Goal: Task Accomplishment & Management: Manage account settings

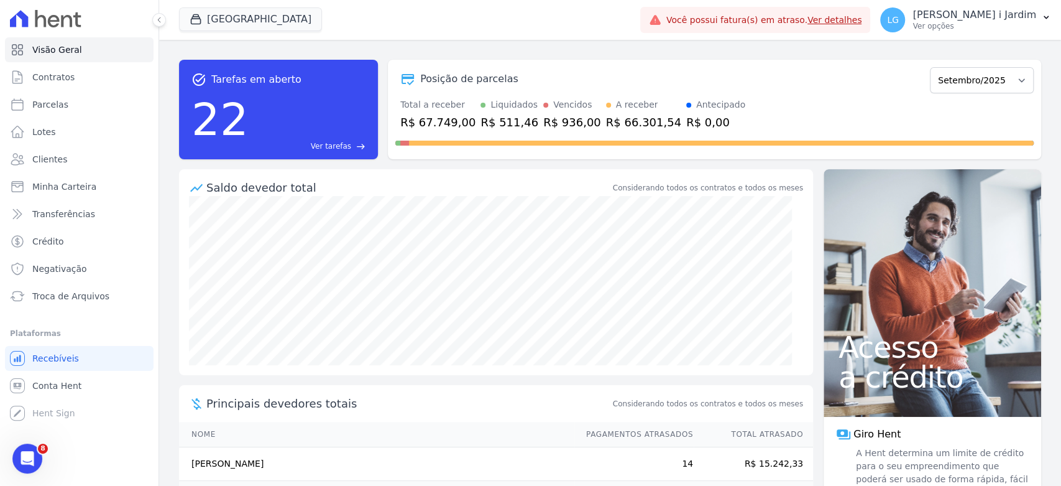
click at [565, 125] on div "R$ 936,00" at bounding box center [572, 122] width 58 height 17
click at [65, 114] on link "Parcelas" at bounding box center [79, 104] width 149 height 25
select select
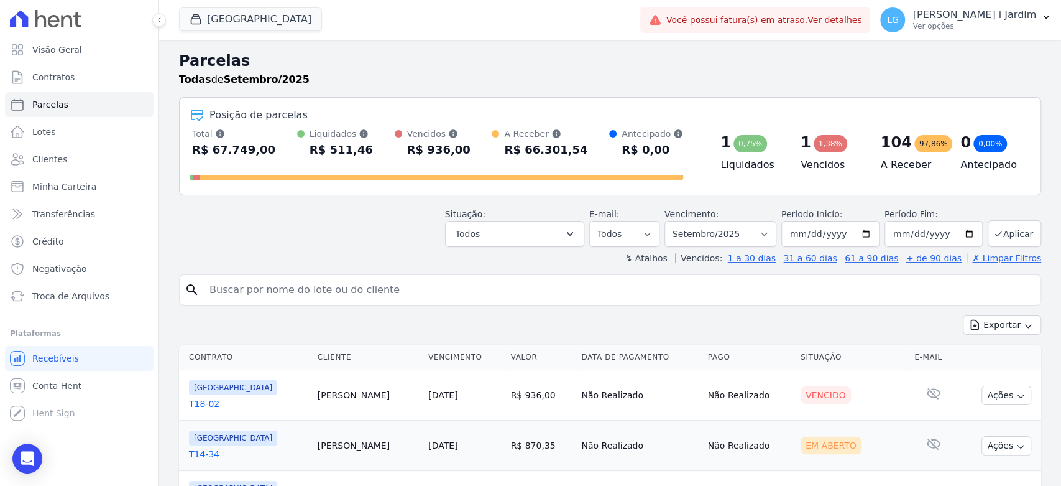
click at [210, 402] on link "T18-02" at bounding box center [248, 403] width 119 height 12
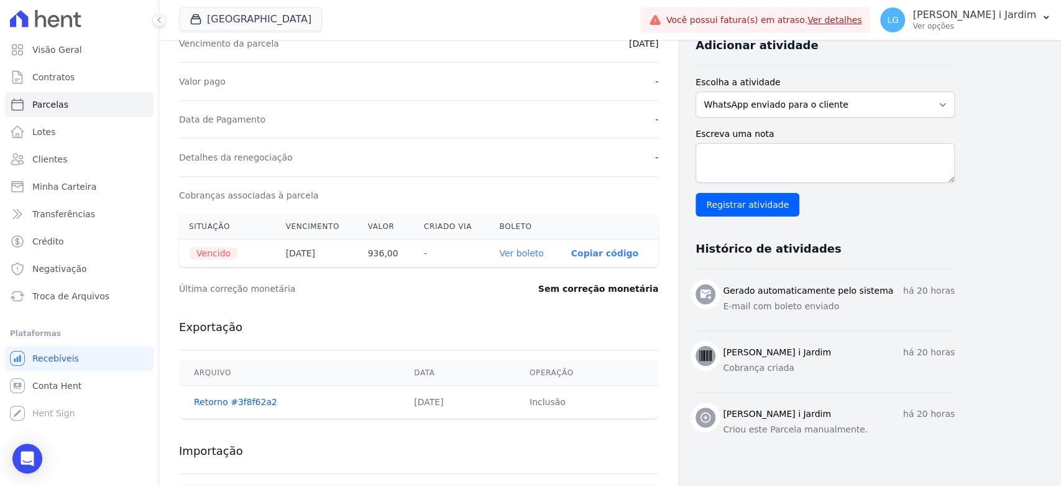
scroll to position [364, 0]
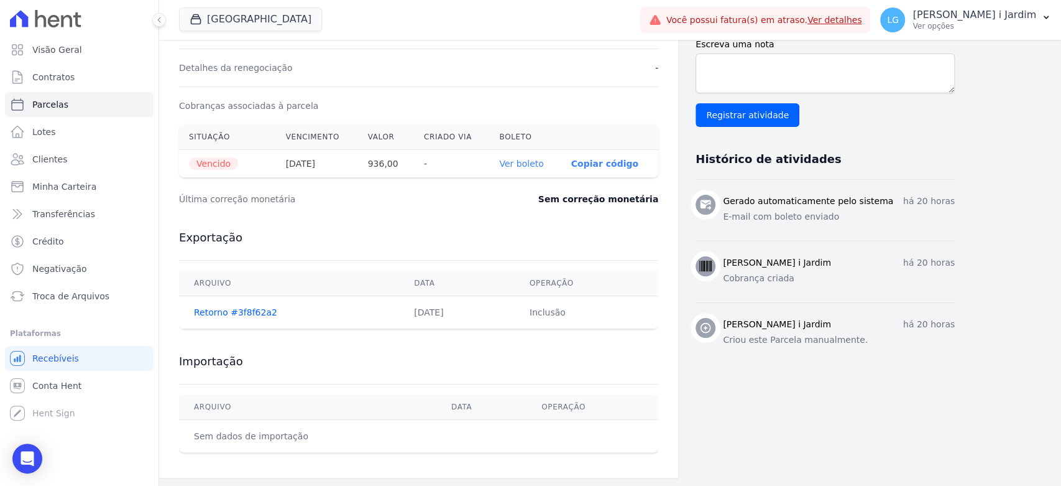
click at [517, 167] on link "Ver boleto" at bounding box center [521, 164] width 44 height 10
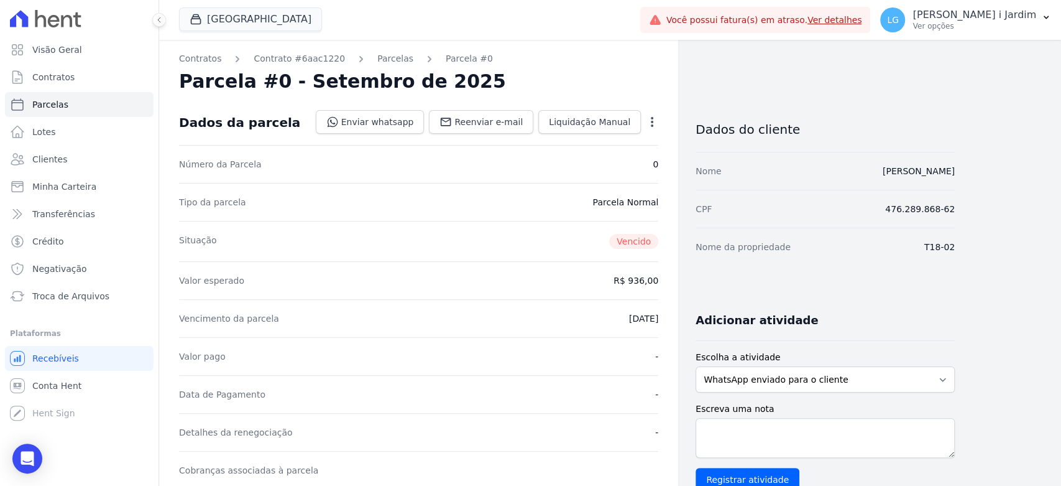
click at [657, 127] on icon "button" at bounding box center [652, 122] width 12 height 12
click at [614, 145] on link "Alterar" at bounding box center [598, 138] width 109 height 22
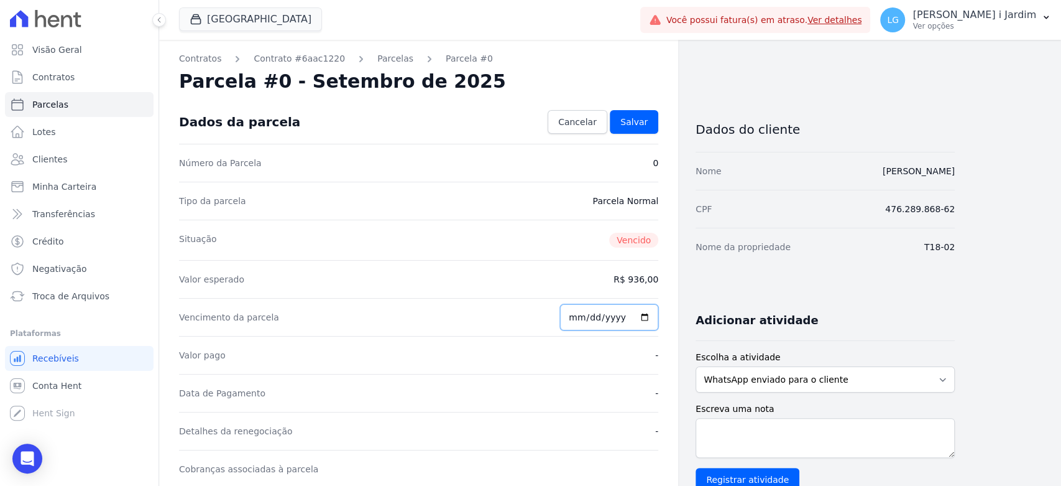
click at [640, 314] on input "2025-09-01" at bounding box center [609, 317] width 98 height 26
type input "2025-09-10"
click at [636, 128] on link "Salvar" at bounding box center [634, 122] width 49 height 24
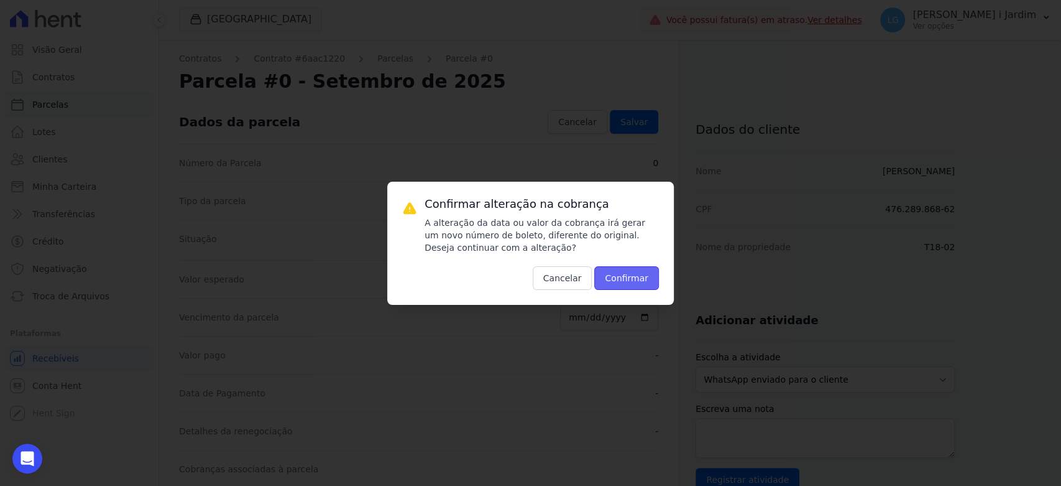
click at [636, 284] on button "Confirmar" at bounding box center [626, 278] width 65 height 24
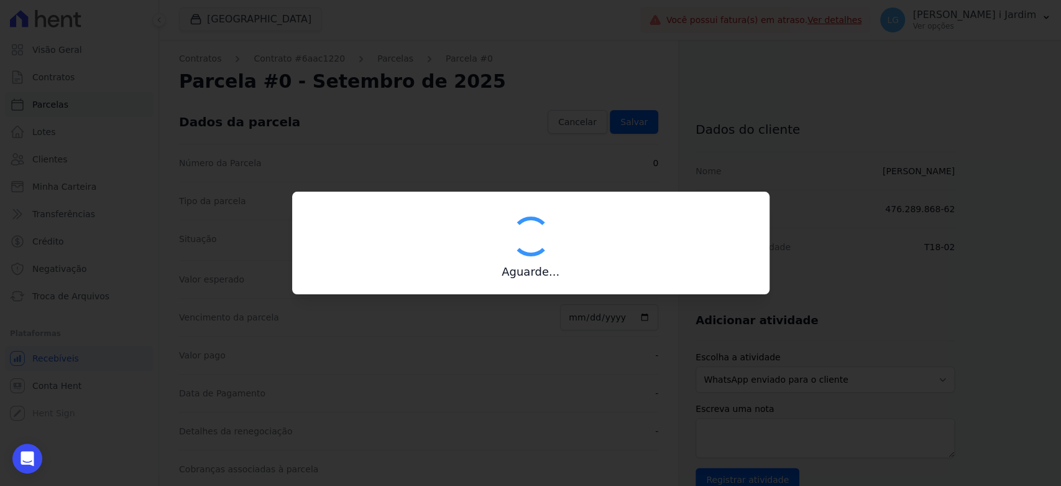
type input "00190000090335103300000666898176511910000093600"
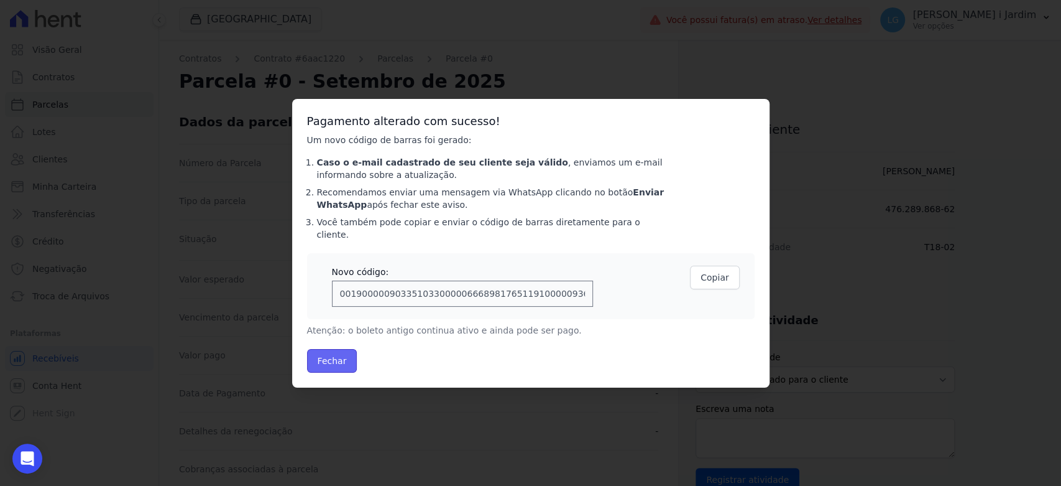
click at [338, 361] on button "Fechar" at bounding box center [332, 361] width 50 height 24
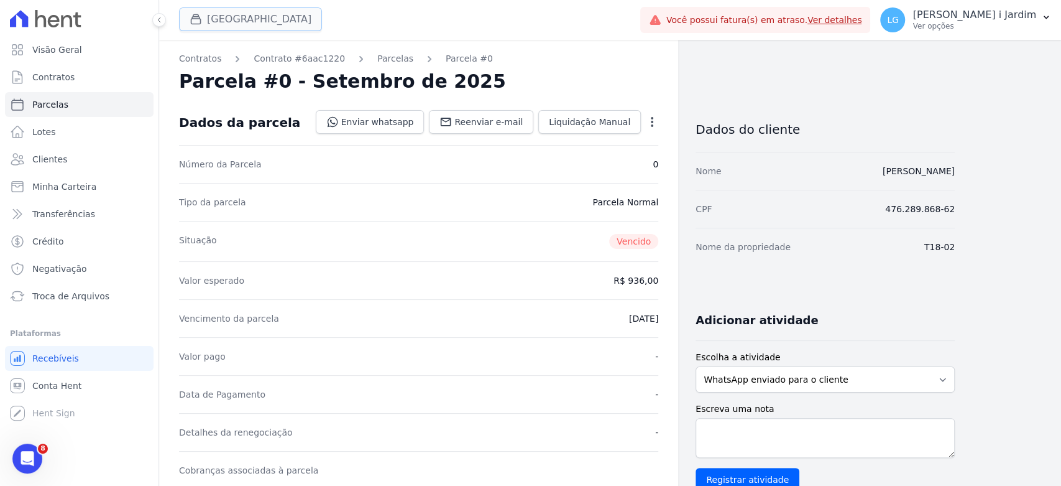
click at [203, 23] on div "button" at bounding box center [198, 19] width 17 height 12
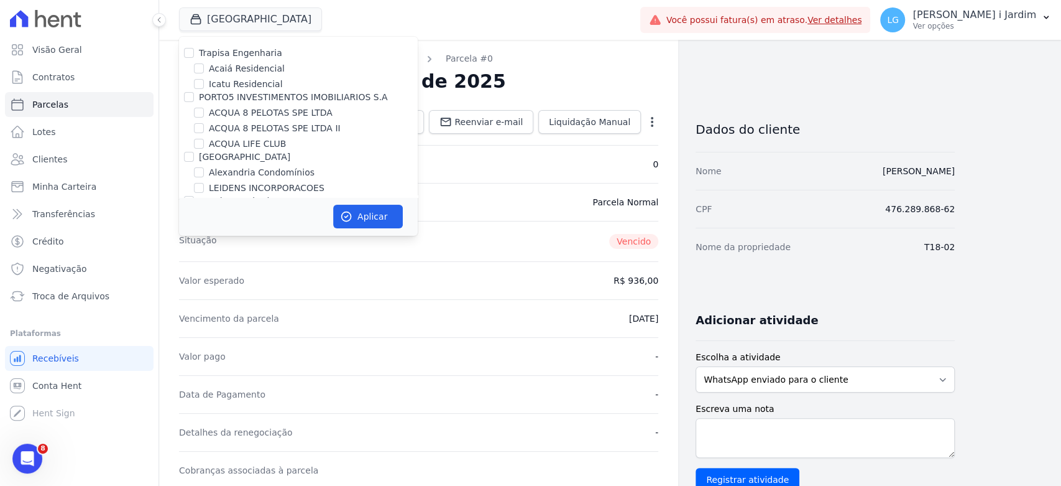
click at [529, 234] on div "Situação Vencido" at bounding box center [418, 241] width 479 height 40
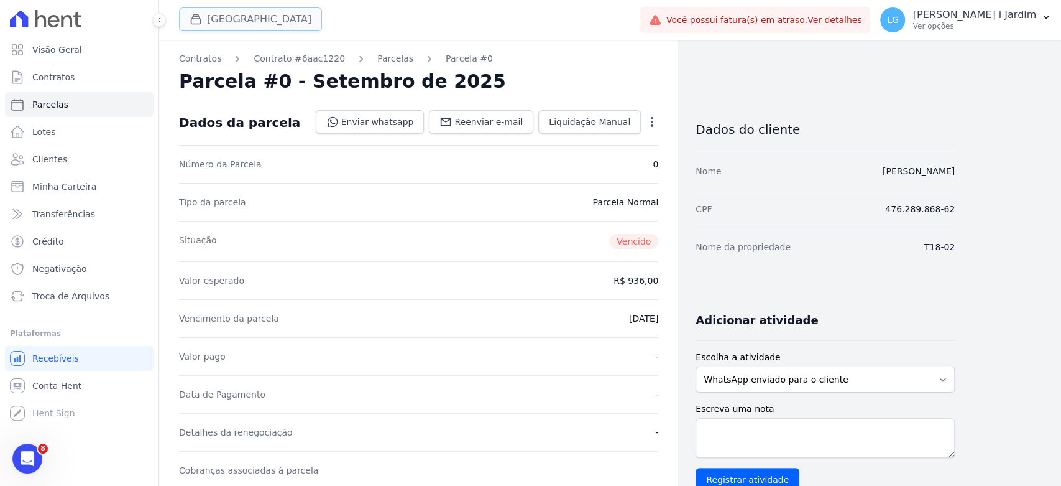
click at [225, 13] on button "[GEOGRAPHIC_DATA]" at bounding box center [250, 19] width 143 height 24
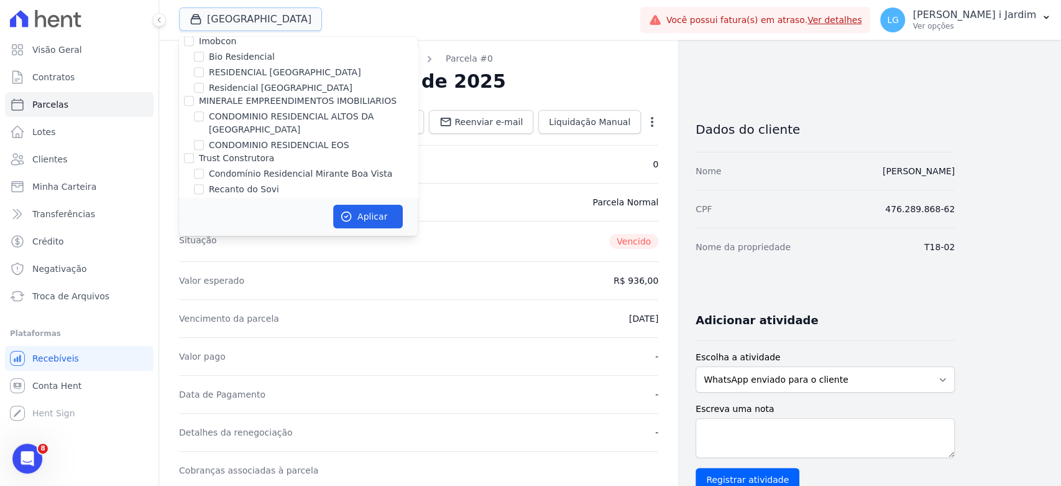
scroll to position [1313, 0]
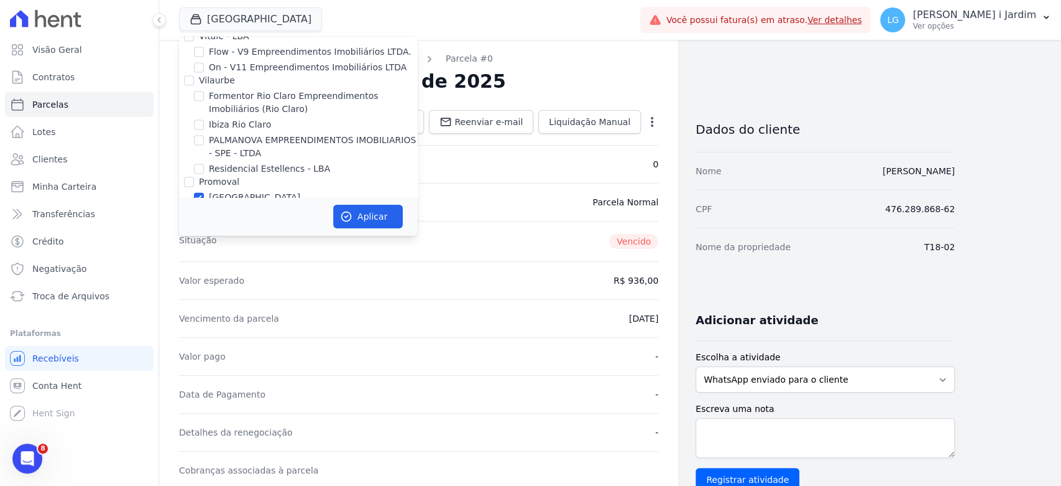
drag, startPoint x: 221, startPoint y: 144, endPoint x: 228, endPoint y: 168, distance: 25.2
click at [221, 191] on label "[GEOGRAPHIC_DATA]" at bounding box center [254, 197] width 91 height 13
click at [204, 192] on input "[GEOGRAPHIC_DATA]" at bounding box center [199, 197] width 10 height 10
checkbox input "false"
click at [228, 221] on label "HABRAS" at bounding box center [216, 226] width 35 height 10
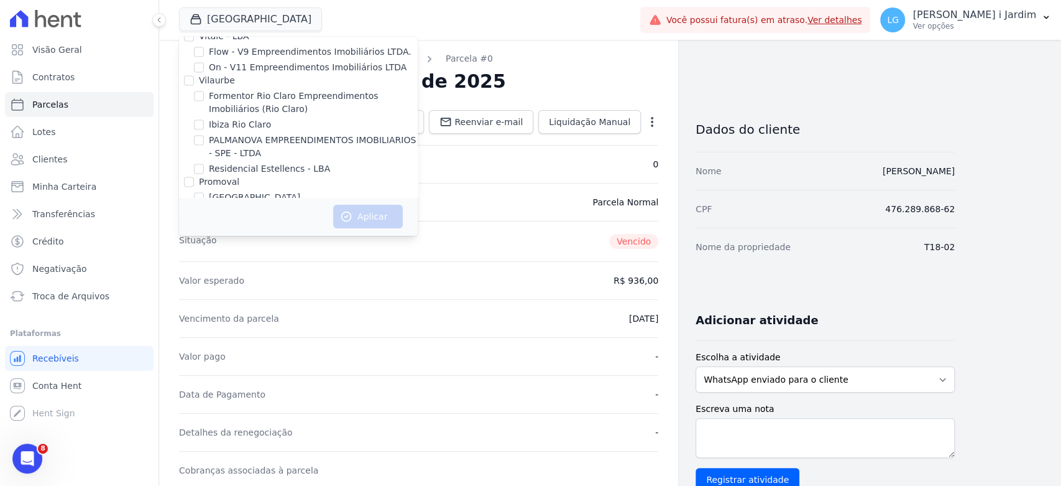
click at [194, 221] on input "HABRAS" at bounding box center [189, 226] width 10 height 10
checkbox input "true"
click at [229, 221] on label "HABRAS" at bounding box center [216, 226] width 35 height 10
click at [194, 221] on input "HABRAS" at bounding box center [189, 226] width 10 height 10
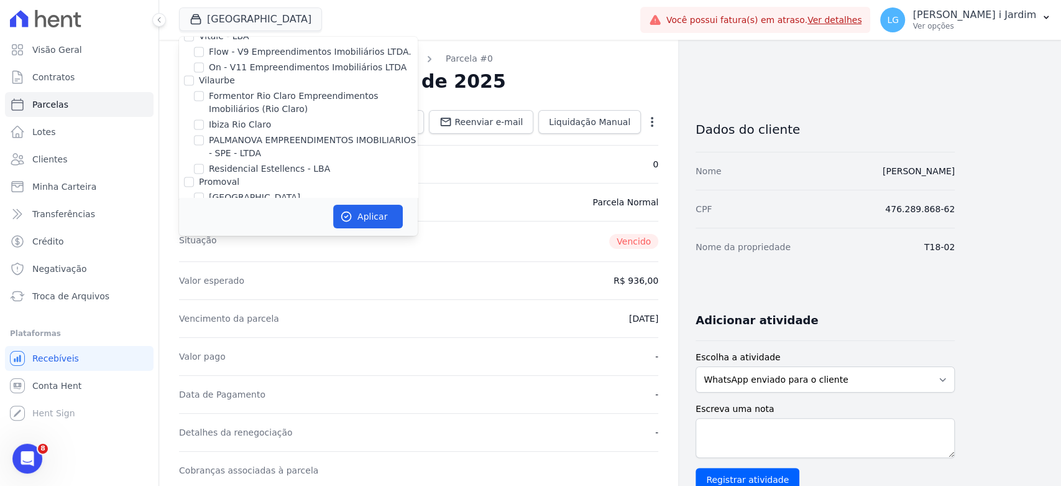
checkbox input "false"
click at [241, 206] on label "Villa Francesa Iris" at bounding box center [247, 212] width 76 height 13
click at [204, 208] on input "Villa Francesa Iris" at bounding box center [199, 213] width 10 height 10
checkbox input "true"
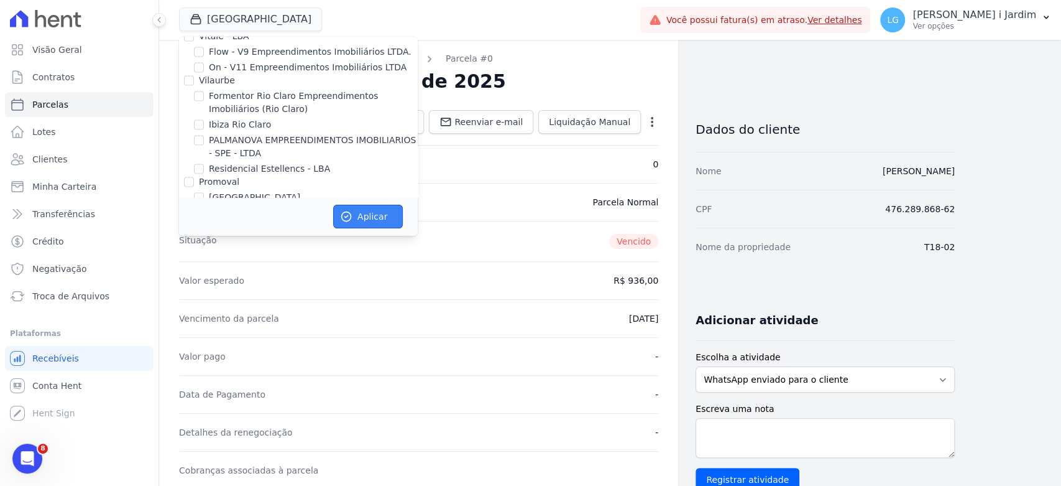
click at [346, 218] on icon "button" at bounding box center [346, 216] width 12 height 12
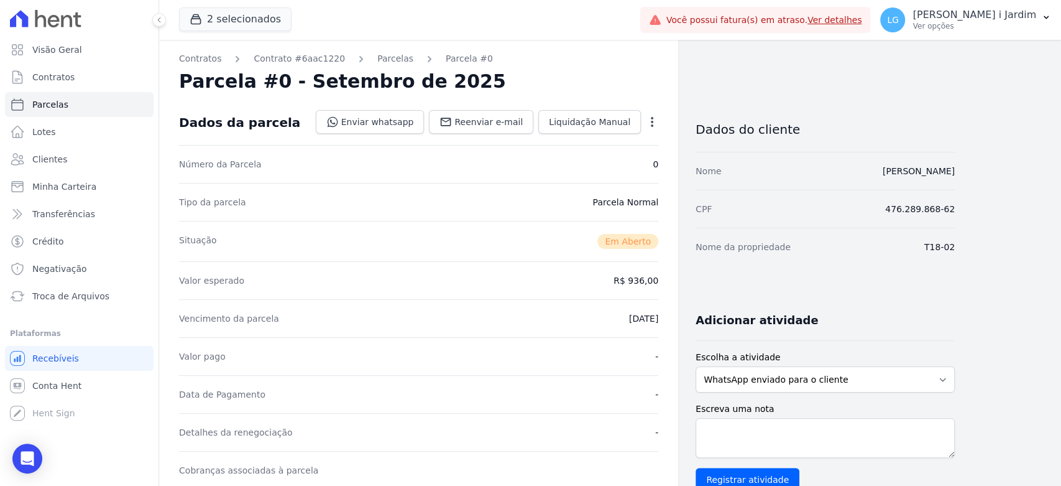
click at [718, 88] on div "Contratos Contrato #6aac1220 Parcelas Parcela #0 Parcela #0 - Setembro de 2025 …" at bounding box center [557, 457] width 796 height 835
click at [207, 19] on button "2 selecionados" at bounding box center [235, 19] width 113 height 24
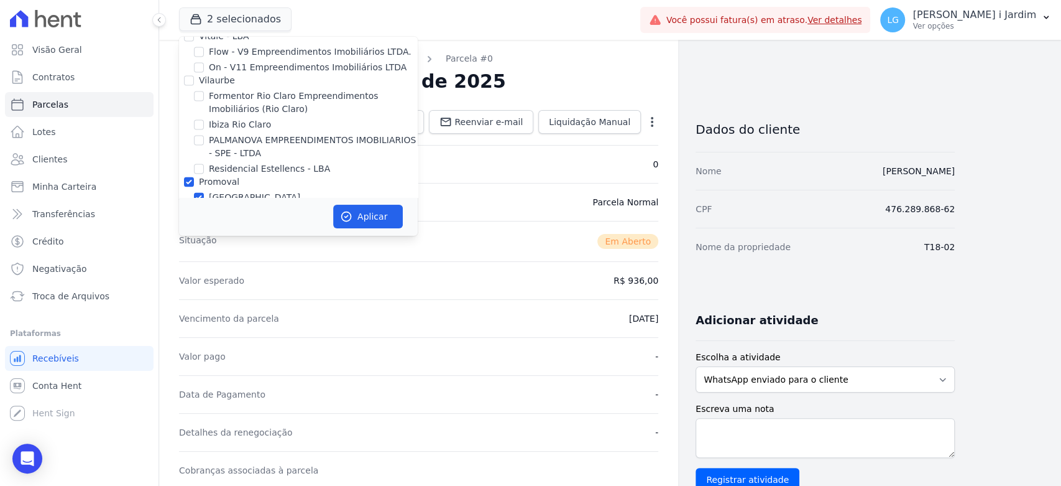
click at [223, 191] on label "[GEOGRAPHIC_DATA]" at bounding box center [254, 197] width 91 height 13
click at [204, 192] on input "[GEOGRAPHIC_DATA]" at bounding box center [199, 197] width 10 height 10
checkbox input "false"
click at [368, 211] on button "Aplicar" at bounding box center [368, 217] width 70 height 24
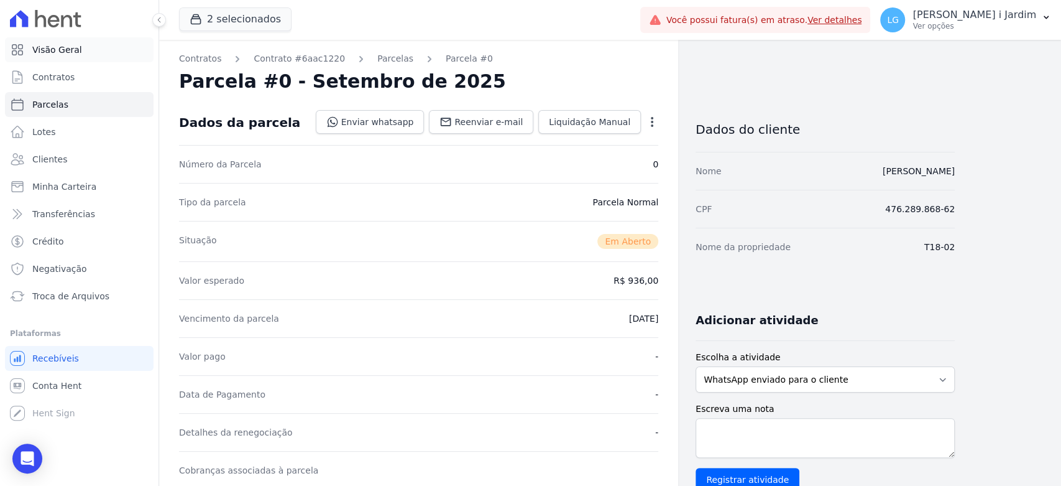
click at [106, 47] on link "Visão Geral" at bounding box center [79, 49] width 149 height 25
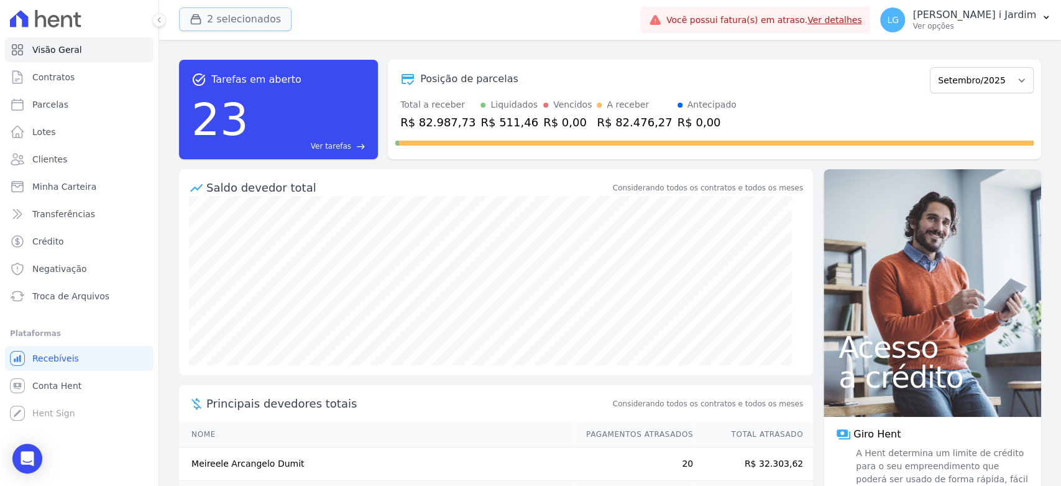
click at [251, 19] on button "2 selecionados" at bounding box center [235, 19] width 113 height 24
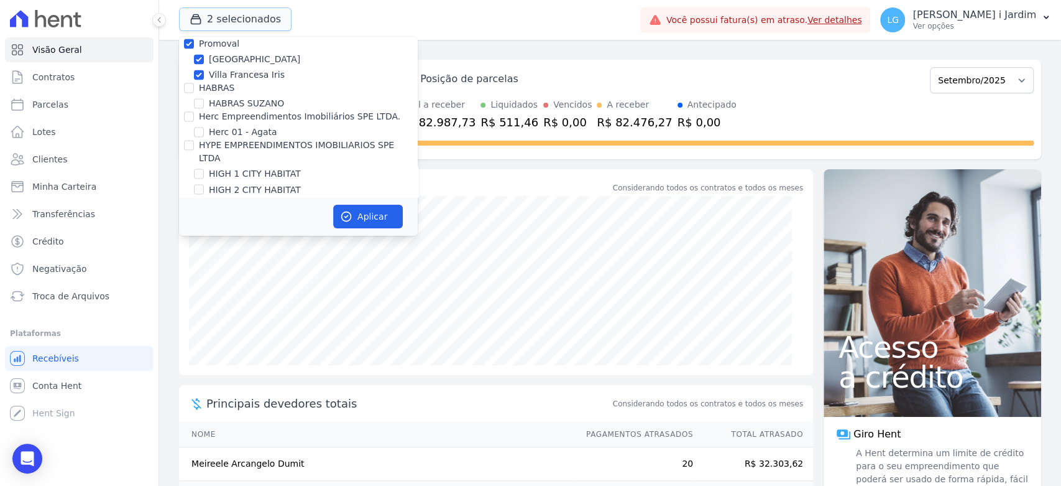
scroll to position [1313, 0]
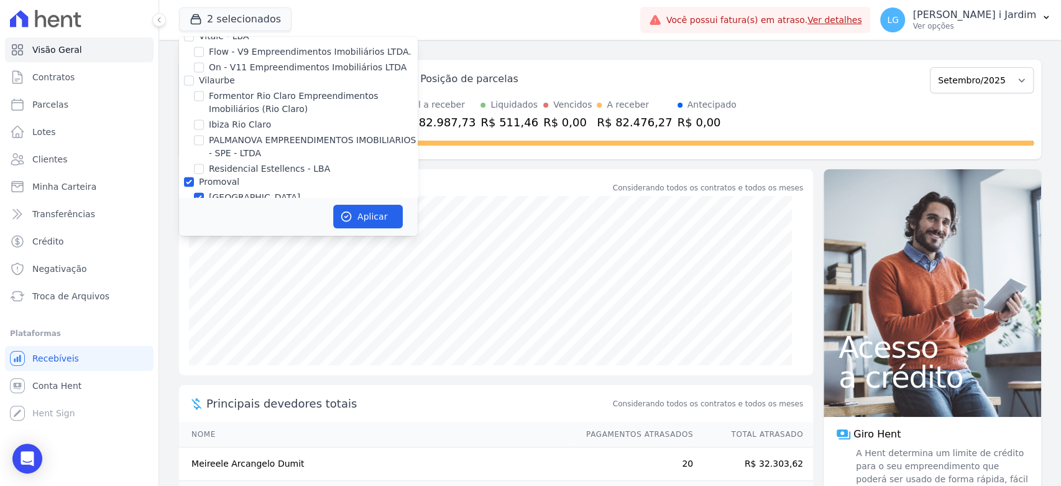
click at [230, 191] on label "[GEOGRAPHIC_DATA]" at bounding box center [254, 197] width 91 height 13
click at [204, 192] on input "[GEOGRAPHIC_DATA]" at bounding box center [199, 197] width 10 height 10
checkbox input "false"
click at [380, 217] on button "Aplicar" at bounding box center [368, 217] width 70 height 24
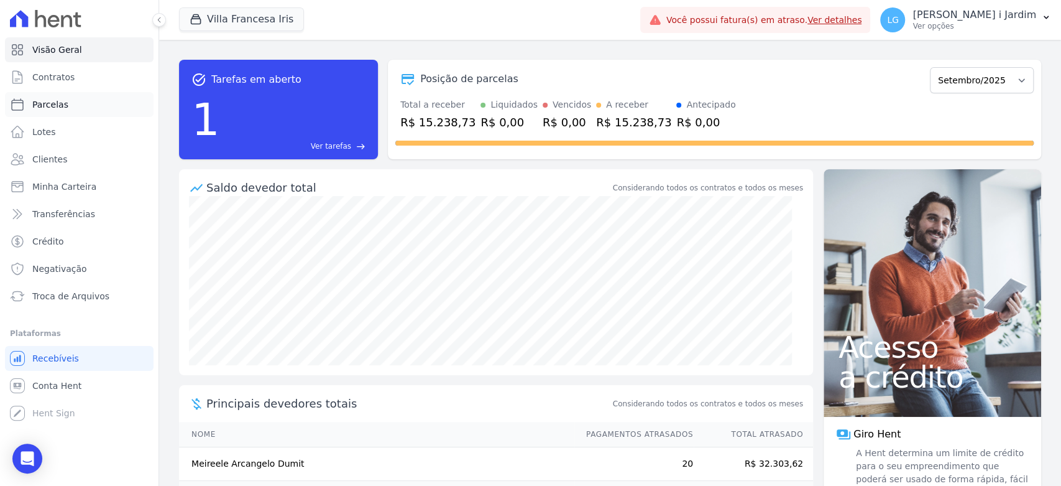
click at [89, 99] on link "Parcelas" at bounding box center [79, 104] width 149 height 25
select select
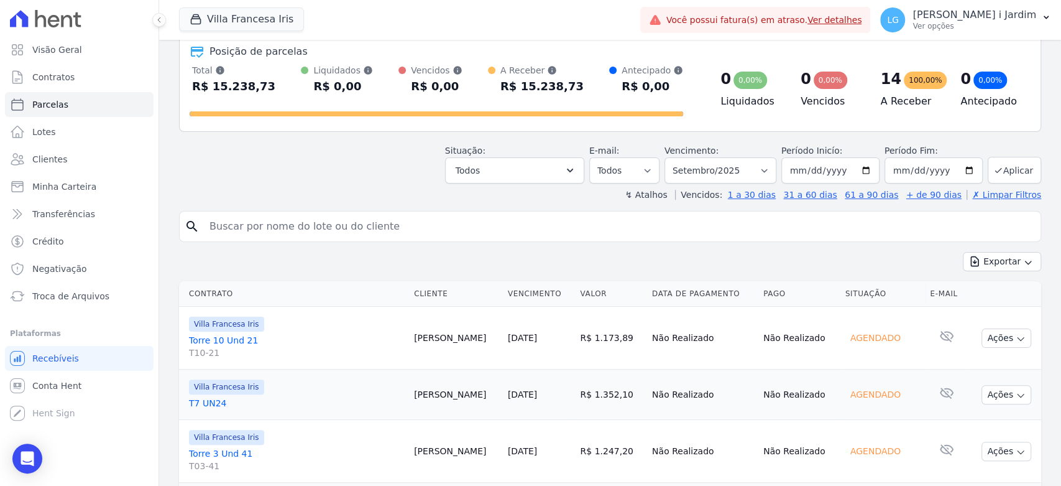
scroll to position [207, 0]
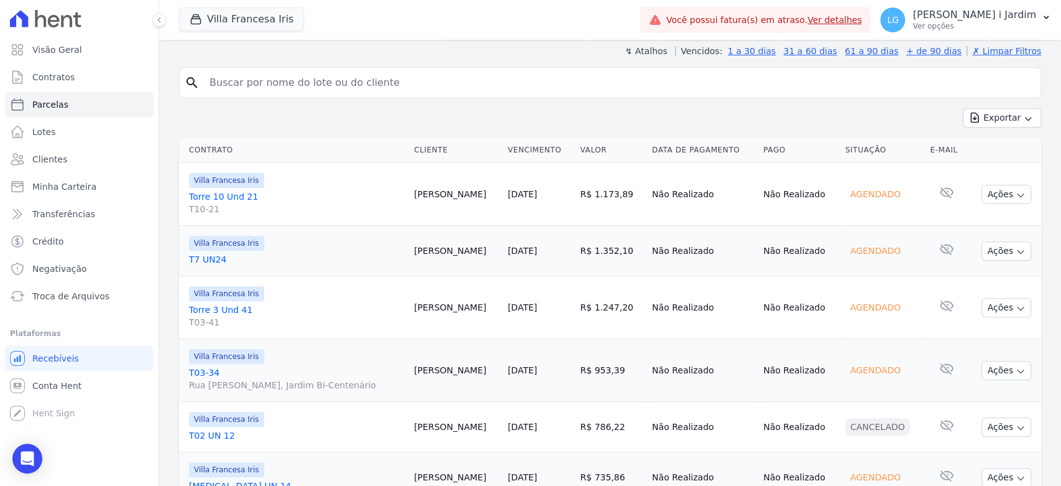
click at [436, 148] on th "Cliente" at bounding box center [456, 149] width 94 height 25
click at [546, 317] on td "25/09/2025" at bounding box center [539, 307] width 73 height 63
click at [69, 58] on link "Visão Geral" at bounding box center [79, 49] width 149 height 25
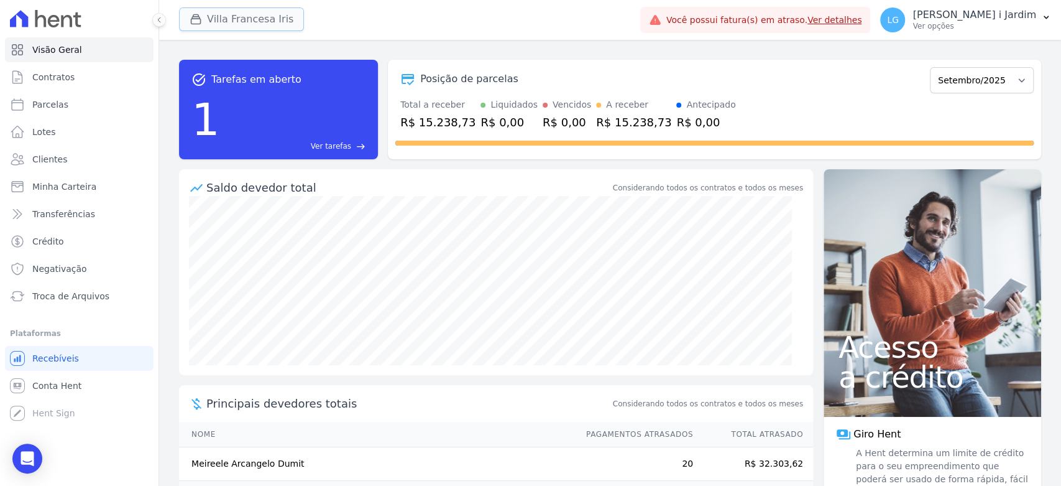
click at [246, 24] on button "Villa Francesa Iris" at bounding box center [241, 19] width 125 height 24
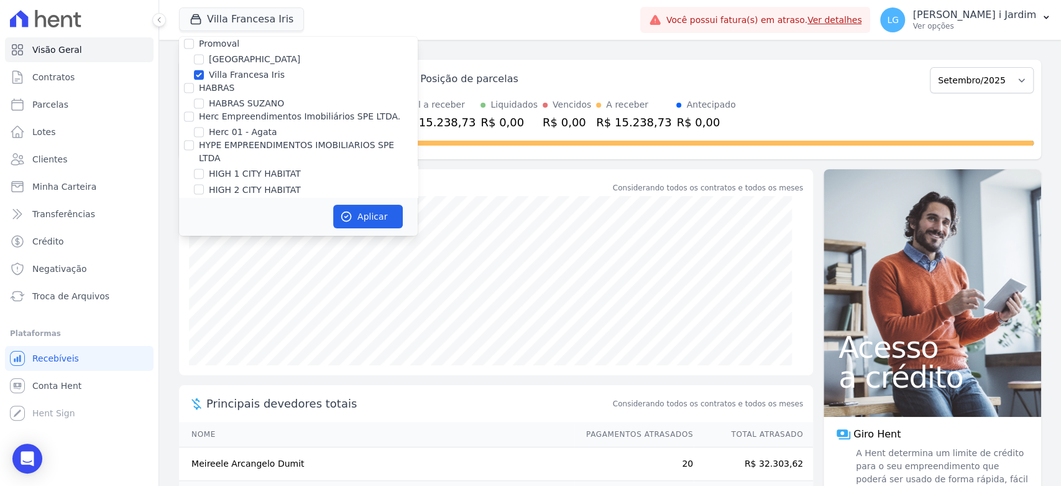
scroll to position [1313, 0]
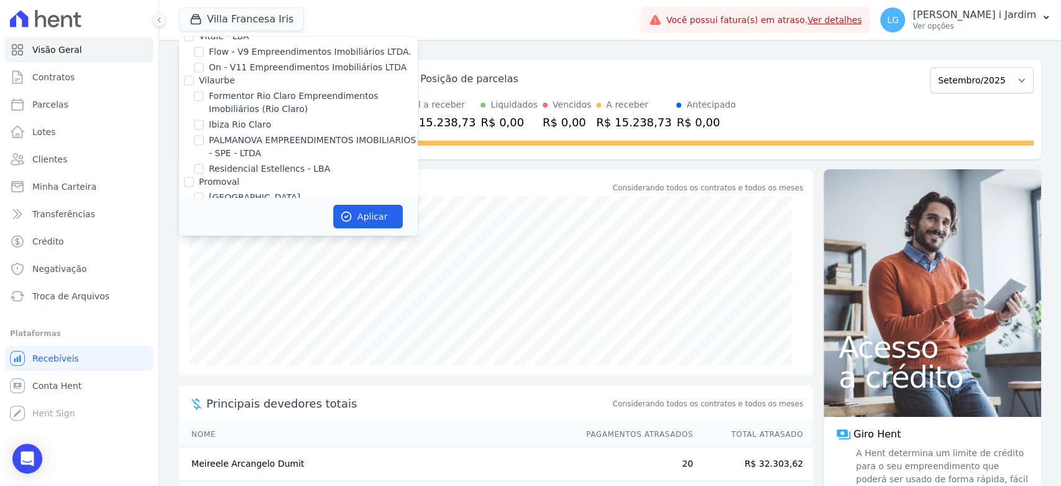
click at [229, 206] on label "Villa Francesa Iris" at bounding box center [247, 212] width 76 height 13
click at [204, 208] on input "Villa Francesa Iris" at bounding box center [199, 213] width 10 height 10
checkbox input "false"
click at [228, 191] on label "[GEOGRAPHIC_DATA]" at bounding box center [254, 197] width 91 height 13
click at [204, 192] on input "[GEOGRAPHIC_DATA]" at bounding box center [199, 197] width 10 height 10
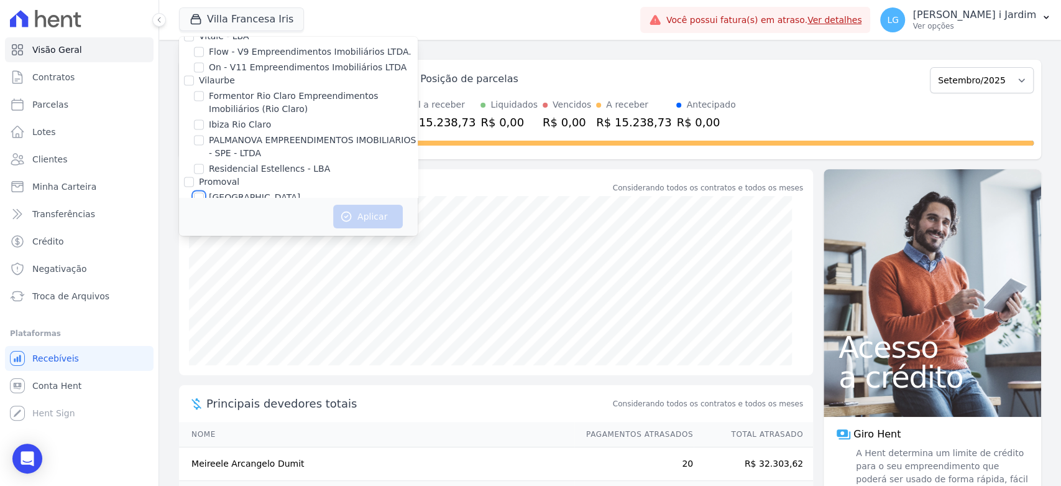
checkbox input "true"
click at [338, 218] on button "Aplicar" at bounding box center [368, 217] width 70 height 24
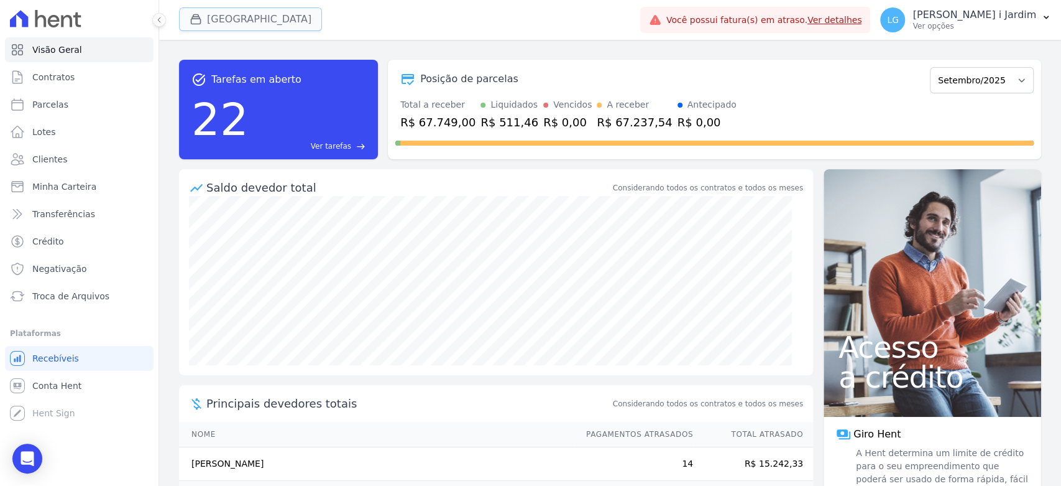
click at [240, 10] on button "[GEOGRAPHIC_DATA]" at bounding box center [250, 19] width 143 height 24
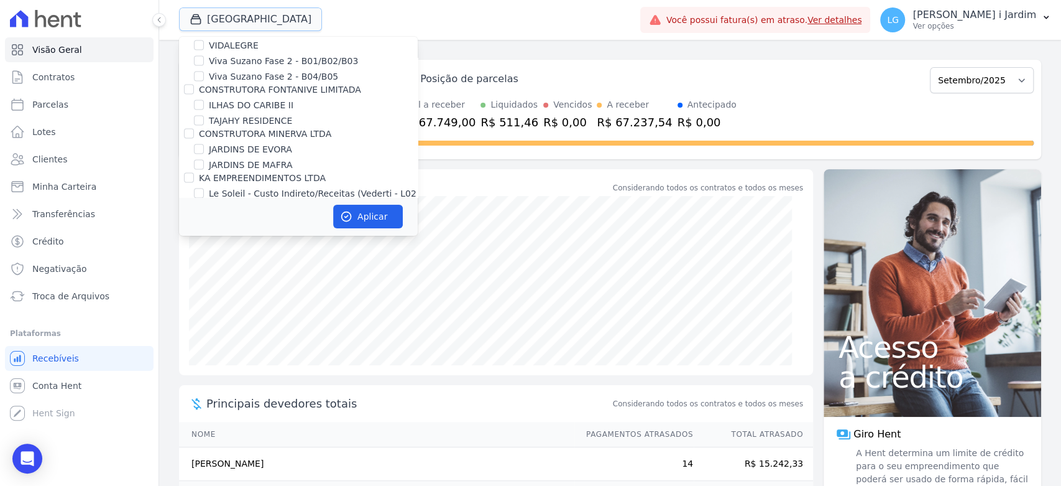
scroll to position [1382, 0]
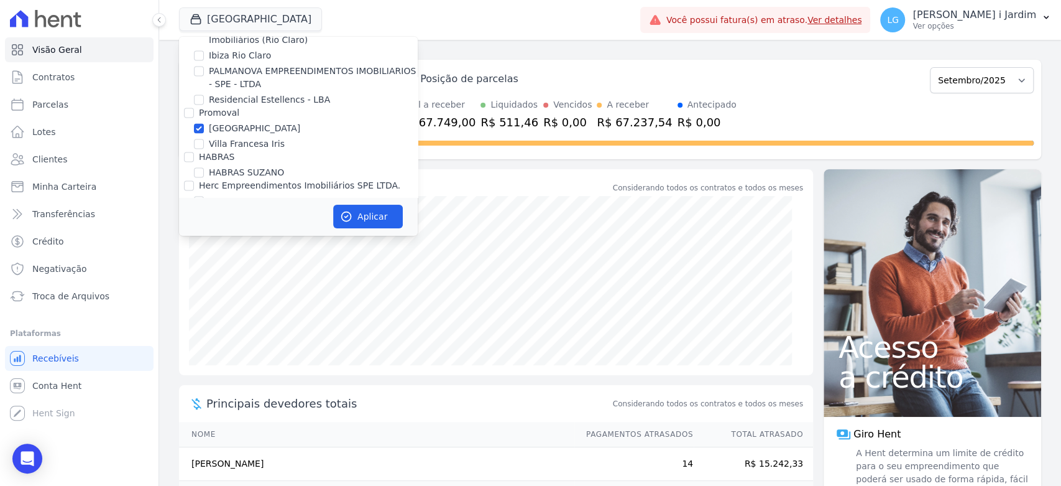
click at [220, 122] on label "[GEOGRAPHIC_DATA]" at bounding box center [254, 128] width 91 height 13
click at [204, 123] on input "[GEOGRAPHIC_DATA]" at bounding box center [199, 128] width 10 height 10
checkbox input "false"
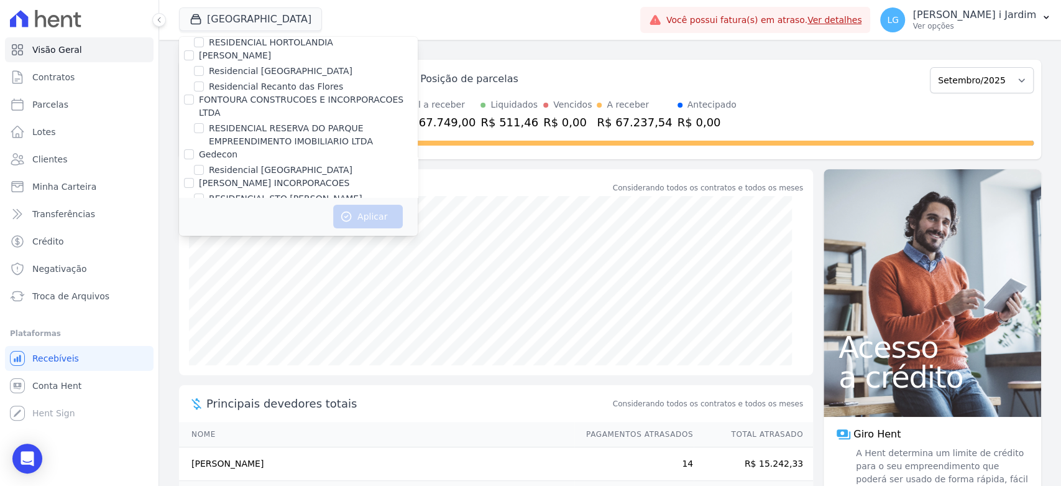
click at [236, 192] on label "RESIDENCIAL STO [PERSON_NAME]" at bounding box center [286, 198] width 154 height 13
click at [204, 193] on input "RESIDENCIAL STO [PERSON_NAME]" at bounding box center [199, 198] width 10 height 10
checkbox input "true"
click at [368, 220] on button "Aplicar" at bounding box center [368, 217] width 70 height 24
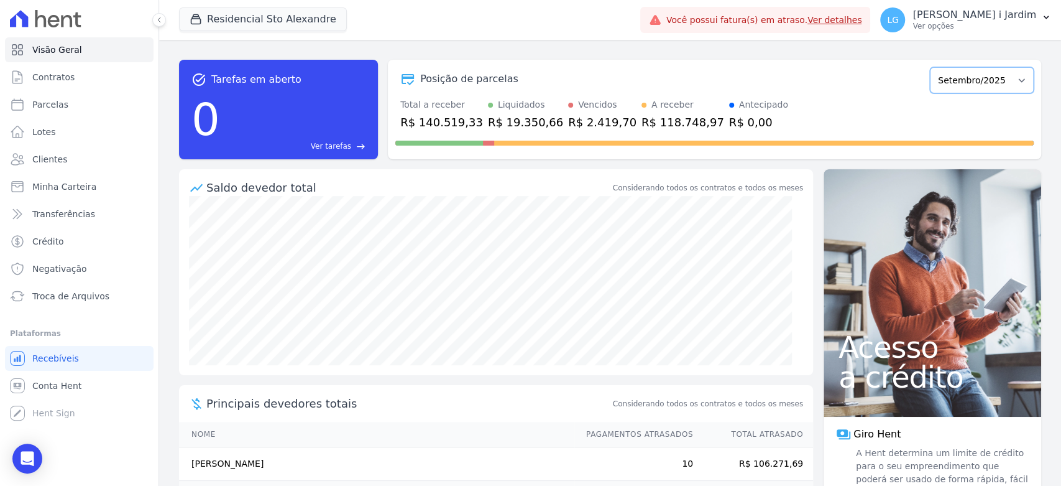
click at [979, 78] on select "Março/2020 Abril/2020 Maio/2020 Junho/2020 Julho/2020 Agosto/2020 Setembro/2020…" at bounding box center [982, 80] width 104 height 26
select select "08/2025"
click at [930, 67] on select "Março/2020 Abril/2020 Maio/2020 Junho/2020 Julho/2020 Agosto/2020 Setembro/2020…" at bounding box center [982, 80] width 104 height 26
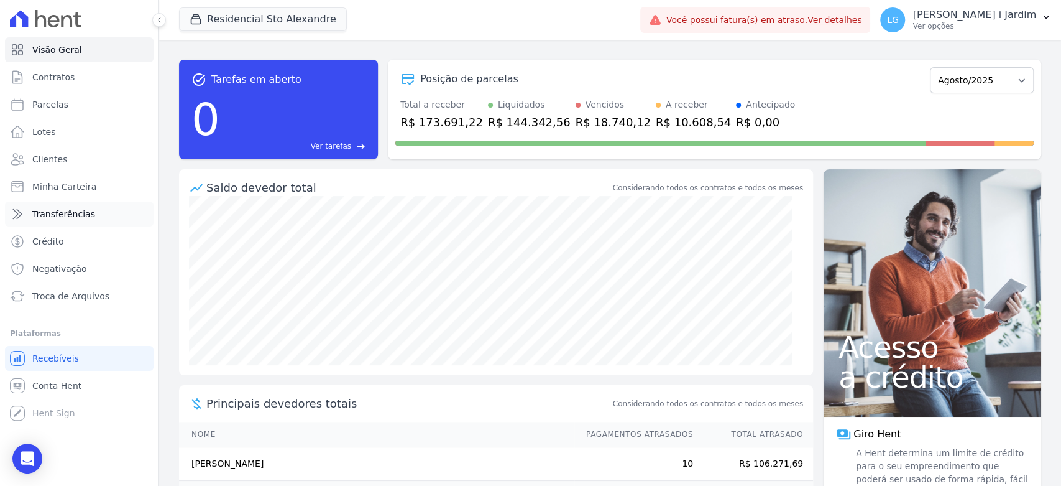
click at [85, 218] on span "Transferências" at bounding box center [63, 214] width 63 height 12
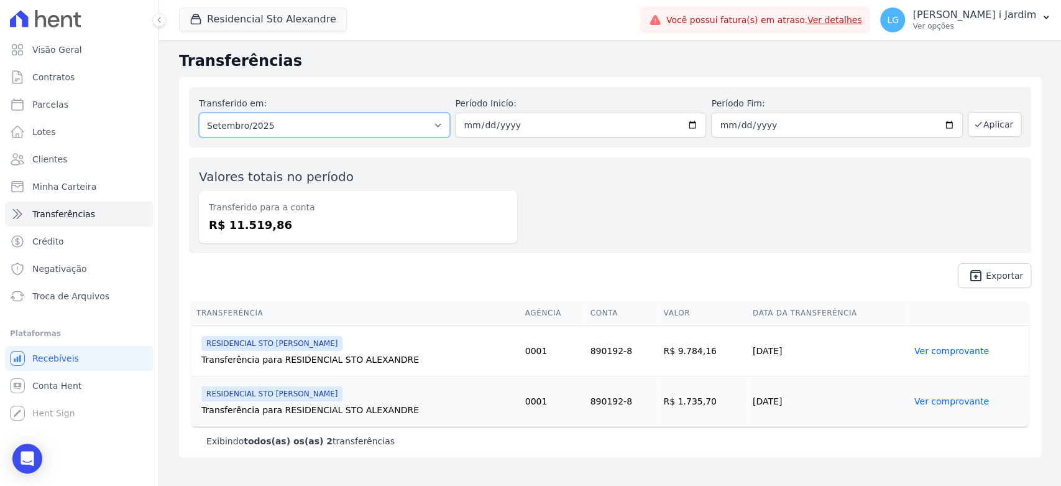
drag, startPoint x: 325, startPoint y: 119, endPoint x: 320, endPoint y: 135, distance: 16.3
click at [325, 119] on select "Todos os meses Abril/2025 Maio/2025 Junho/2025 Julho/2025 Agosto/2025 Setembro/…" at bounding box center [324, 125] width 251 height 25
select select "08/2025"
click at [199, 113] on select "Todos os meses Abril/2025 Maio/2025 Junho/2025 Julho/2025 Agosto/2025 Setembro/…" at bounding box center [324, 125] width 251 height 25
click at [999, 122] on button "Aplicar" at bounding box center [994, 124] width 53 height 25
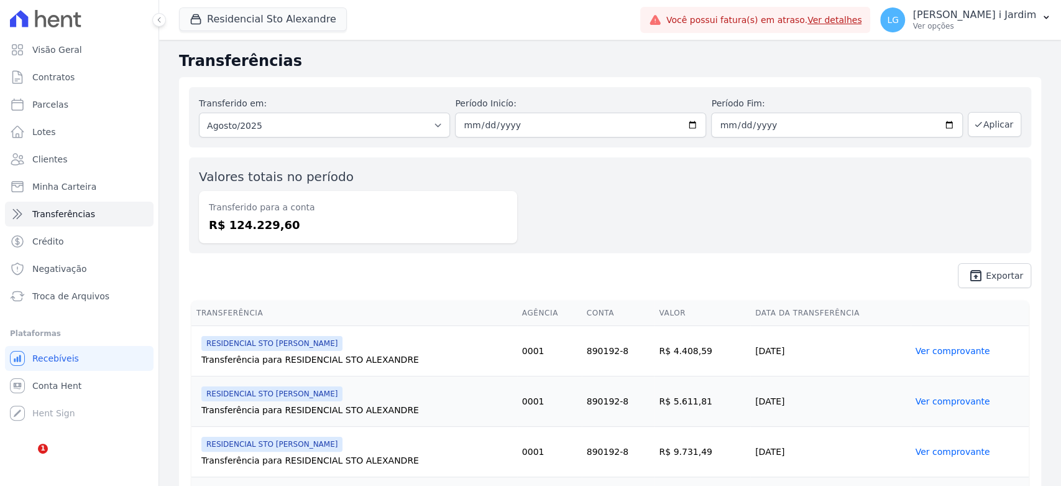
click at [257, 223] on dd "R$ 124.229,60" at bounding box center [358, 224] width 298 height 17
copy dd "124.229,60"
click at [841, 162] on div "Valores totais no período Transferido para a conta R$ 124.229,60" at bounding box center [610, 205] width 843 height 96
click at [77, 51] on link "Visão Geral" at bounding box center [79, 49] width 149 height 25
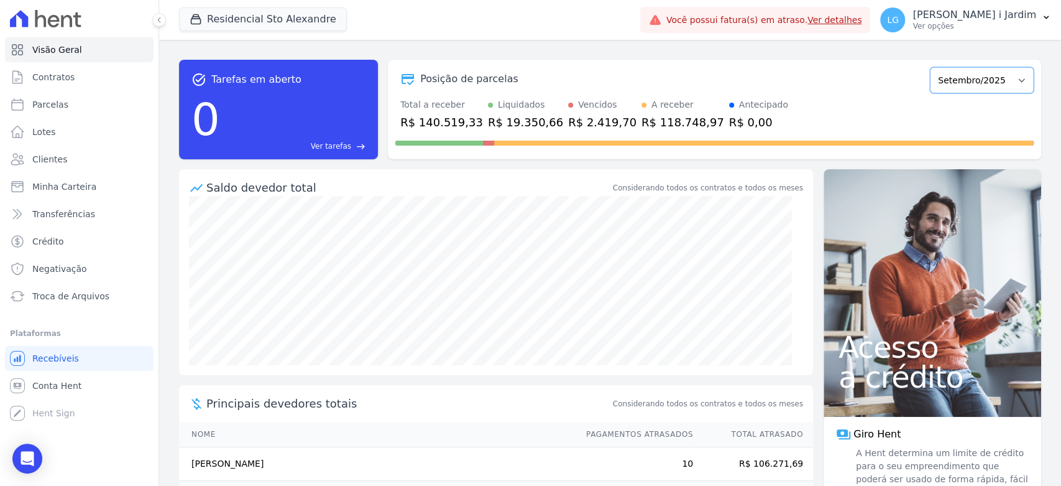
drag, startPoint x: 948, startPoint y: 75, endPoint x: 950, endPoint y: 85, distance: 9.5
click at [948, 75] on select "Março/2020 Abril/2020 Maio/2020 Junho/2020 Julho/2020 Agosto/2020 Setembro/2020…" at bounding box center [982, 80] width 104 height 26
select select "08/2025"
click at [930, 67] on select "Março/2020 Abril/2020 Maio/2020 Junho/2020 Julho/2020 Agosto/2020 Setembro/2020…" at bounding box center [982, 80] width 104 height 26
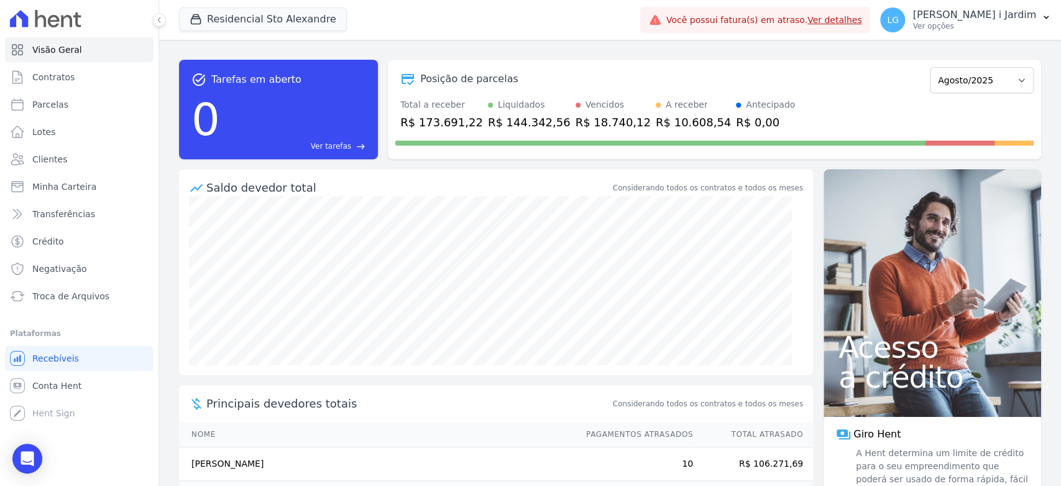
click at [453, 118] on div "R$ 173.691,22" at bounding box center [441, 122] width 83 height 17
copy div "173.691,22"
click at [218, 19] on button "Residencial Sto Alexandre" at bounding box center [263, 19] width 168 height 24
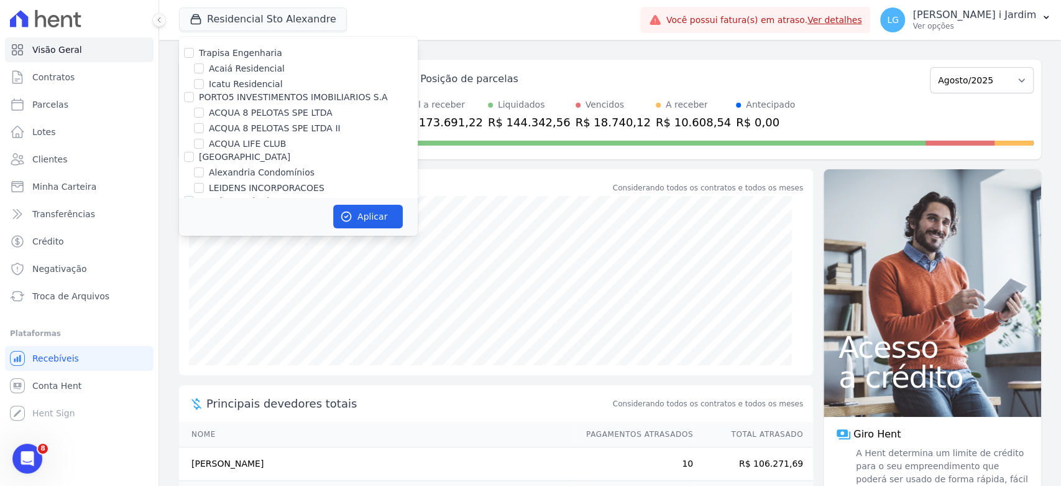
click at [237, 54] on label "Trapisa Engenharia" at bounding box center [240, 53] width 83 height 10
click at [194, 54] on input "Trapisa Engenharia" at bounding box center [189, 53] width 10 height 10
checkbox input "true"
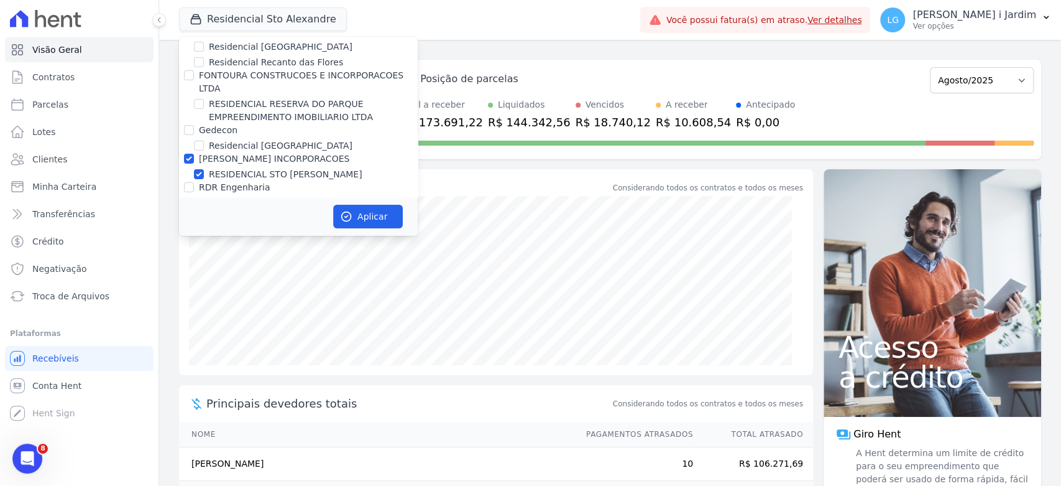
scroll to position [2901, 0]
click at [252, 171] on label "RESIDENCIAL STO [PERSON_NAME]" at bounding box center [286, 177] width 154 height 13
click at [204, 172] on input "RESIDENCIAL STO [PERSON_NAME]" at bounding box center [199, 177] width 10 height 10
checkbox input "false"
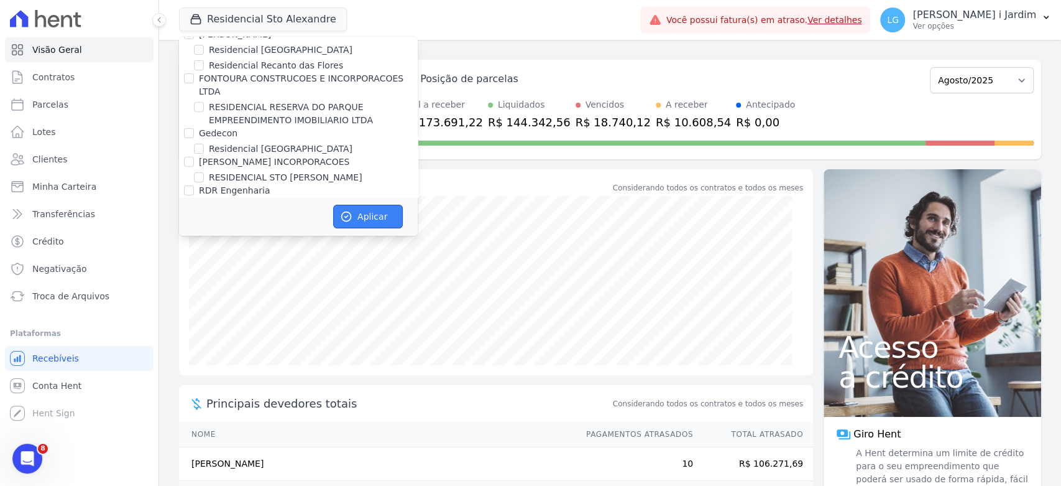
click at [395, 217] on button "Aplicar" at bounding box center [368, 217] width 70 height 24
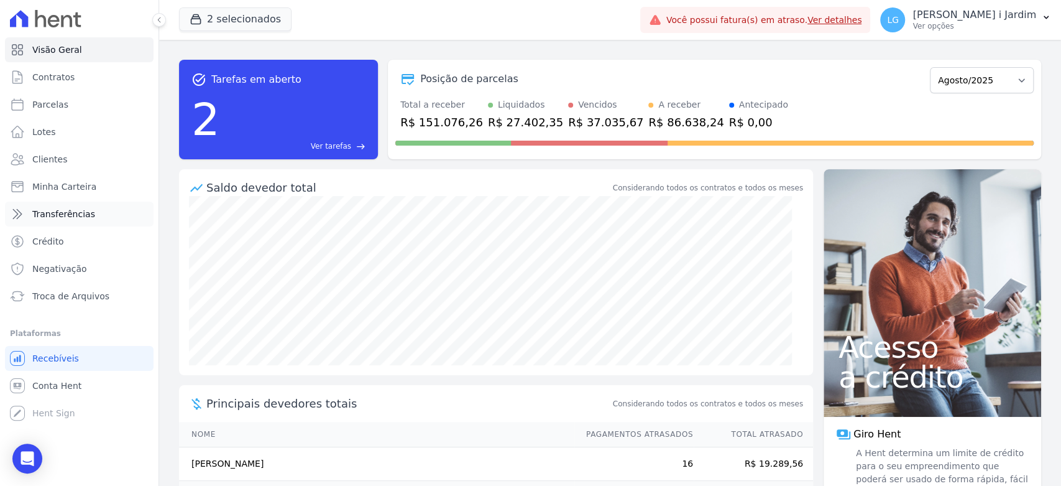
click at [91, 206] on link "Transferências" at bounding box center [79, 213] width 149 height 25
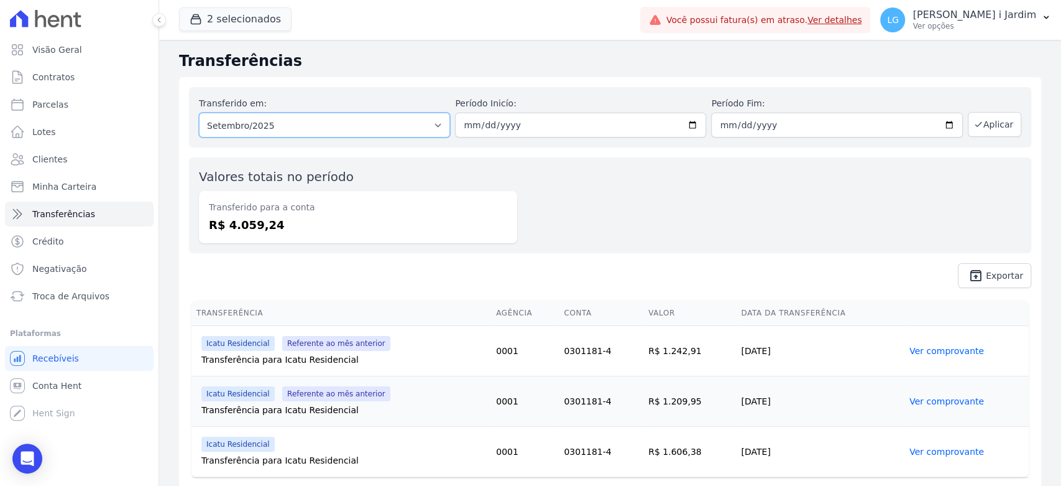
click at [301, 126] on select "Todos os meses Fevereiro/2024 Março/2024 Abril/2024 Maio/2024 Junho/2024 Julho/…" at bounding box center [324, 125] width 251 height 25
select select "08/2025"
click at [199, 113] on select "Todos os meses Fevereiro/2024 Março/2024 Abril/2024 Maio/2024 Junho/2024 Julho/…" at bounding box center [324, 125] width 251 height 25
click at [976, 127] on button "Aplicar" at bounding box center [994, 124] width 53 height 25
